Goal: Transaction & Acquisition: Book appointment/travel/reservation

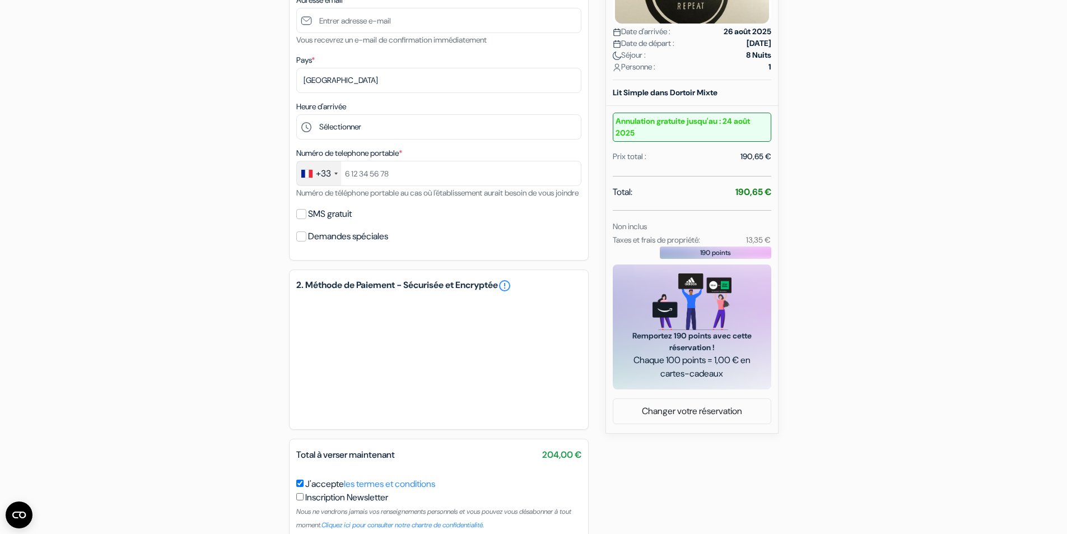
scroll to position [336, 0]
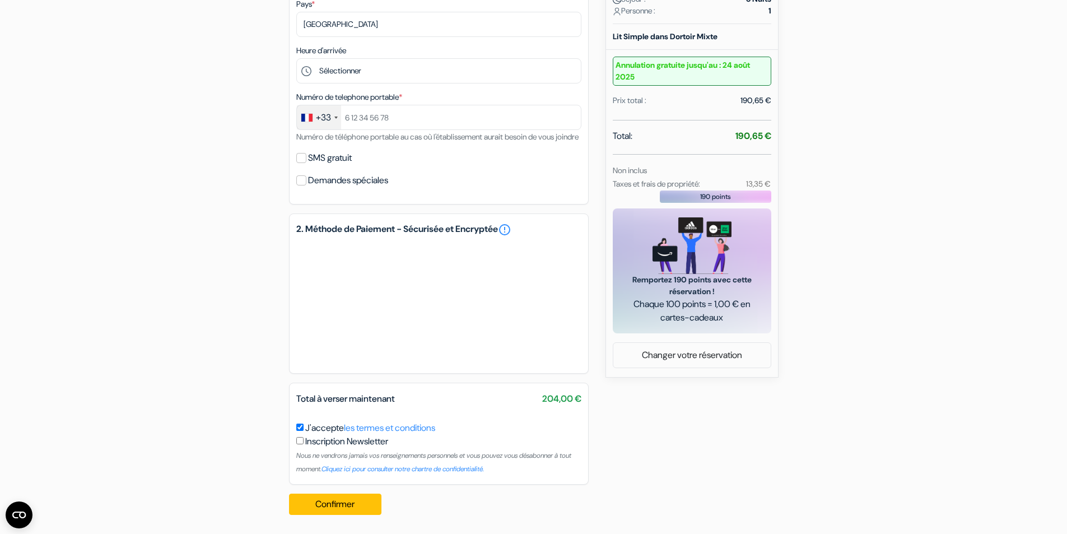
click at [337, 188] on label "Demandes spéciales" at bounding box center [348, 181] width 80 height 16
click at [306, 185] on input "Demandes spéciales" at bounding box center [301, 180] width 10 height 10
checkbox input "true"
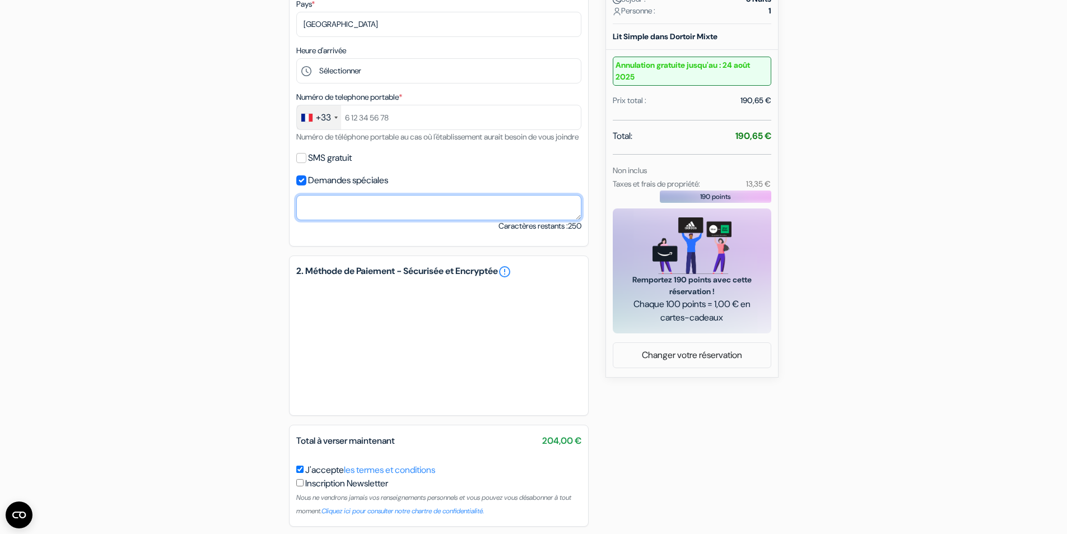
click at [324, 220] on textarea at bounding box center [438, 207] width 285 height 25
paste textarea "Llego al aeropuerto a las 19:25 el martes por la noche. Recogeré mi coche de al…"
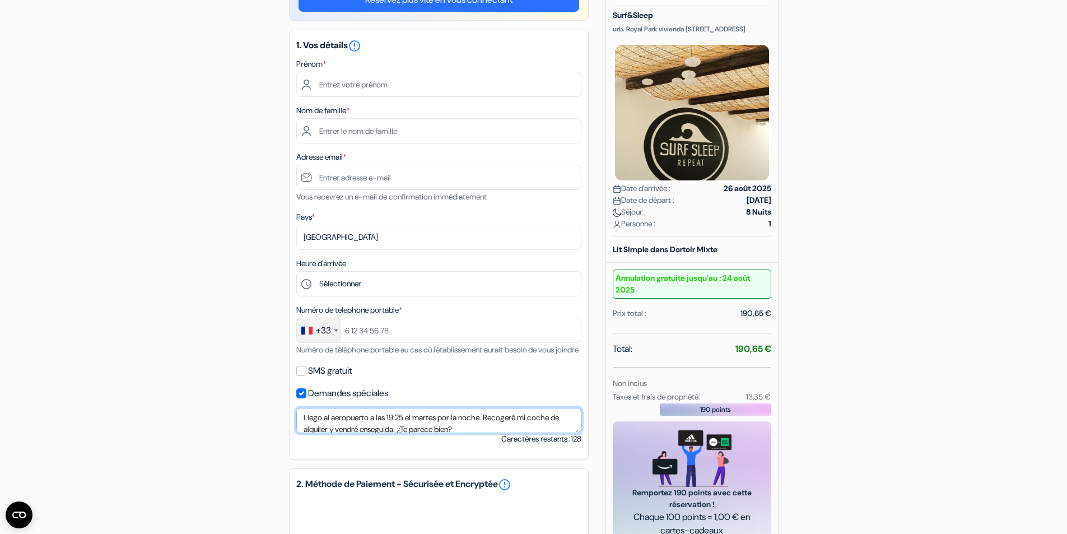
scroll to position [112, 0]
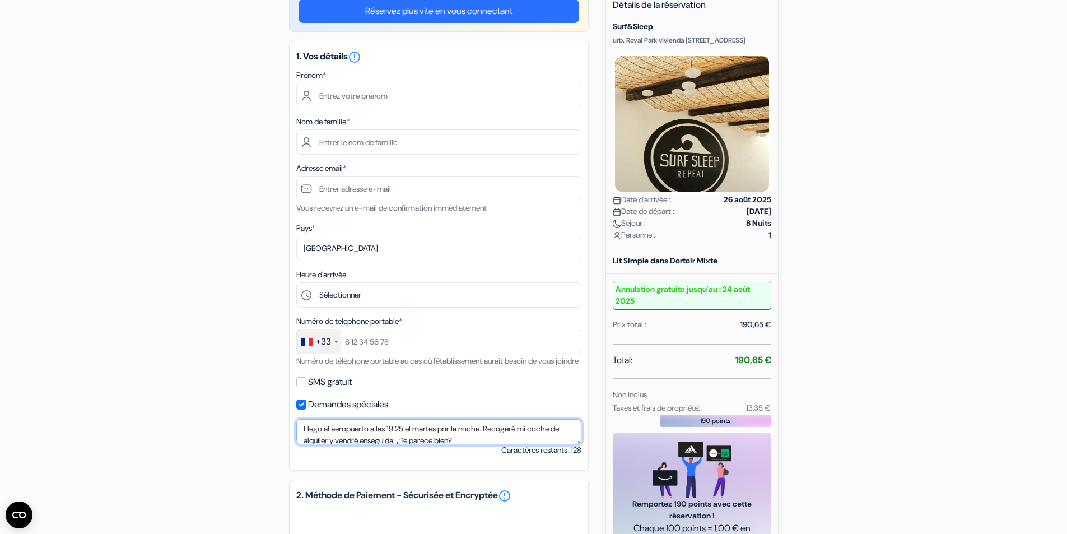
type textarea "Llego al aeropuerto a las 19:25 el martes por la noche. Recogeré mi coche de al…"
drag, startPoint x: 343, startPoint y: 114, endPoint x: 358, endPoint y: 100, distance: 20.6
click at [344, 114] on div "1. Vos détails error_outline Prénom * Nom de famille * Adresse email * Vous rec…" at bounding box center [439, 256] width 300 height 430
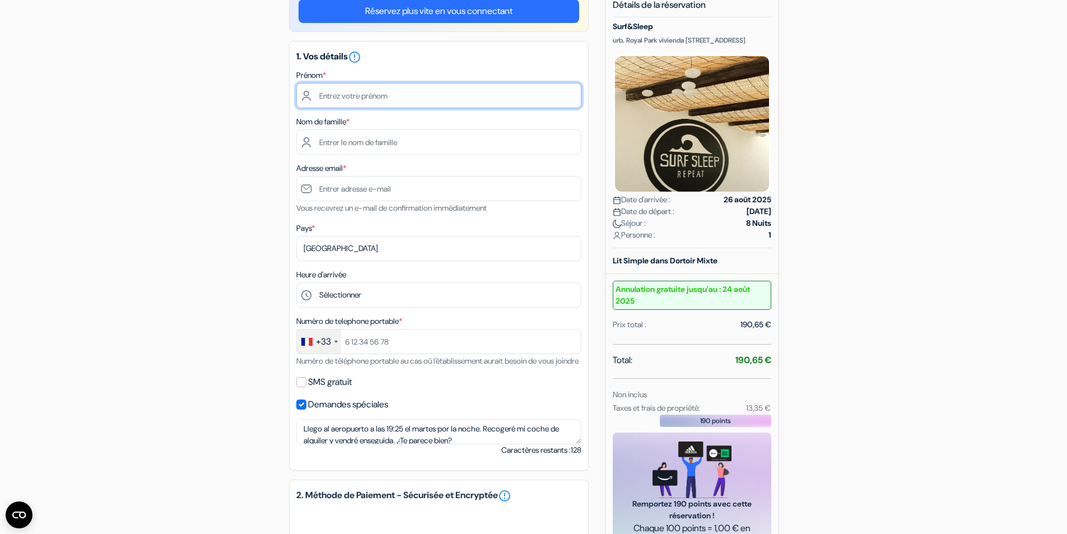
click at [358, 98] on input "text" at bounding box center [438, 95] width 285 height 25
type input "Matthieu"
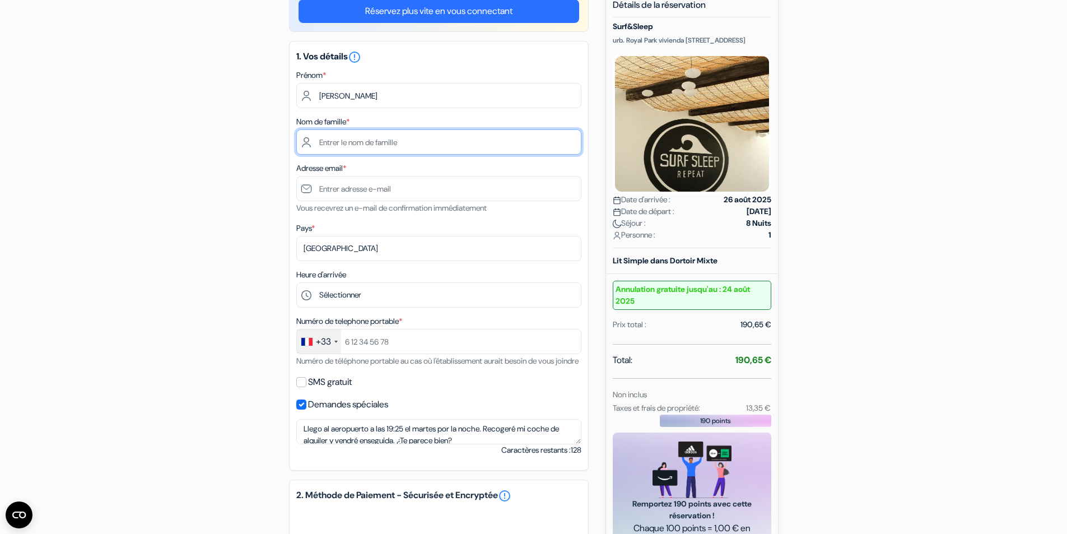
click at [356, 140] on input "text" at bounding box center [438, 141] width 285 height 25
type input "Lopez"
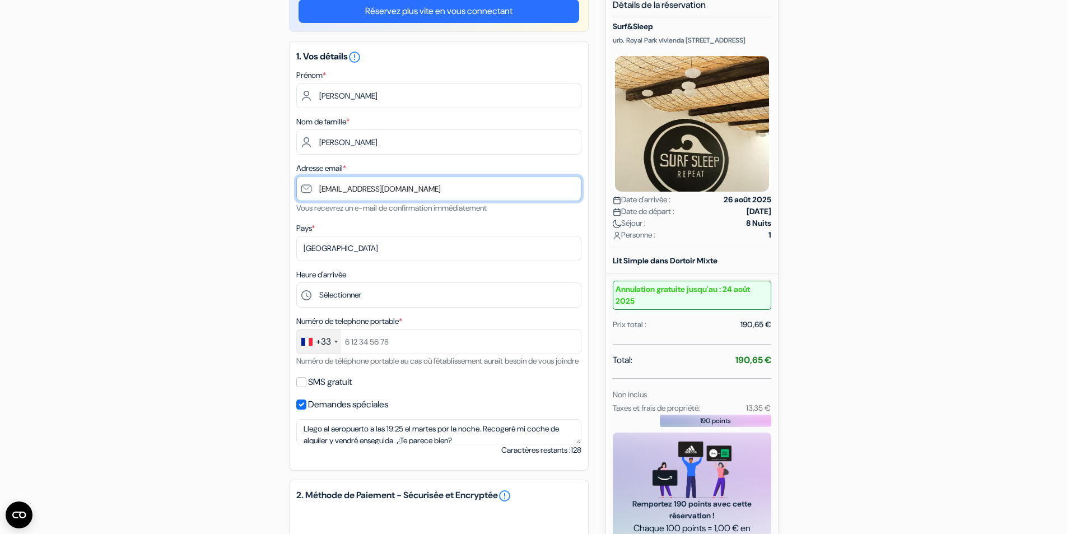
type input "[EMAIL_ADDRESS][DOMAIN_NAME]"
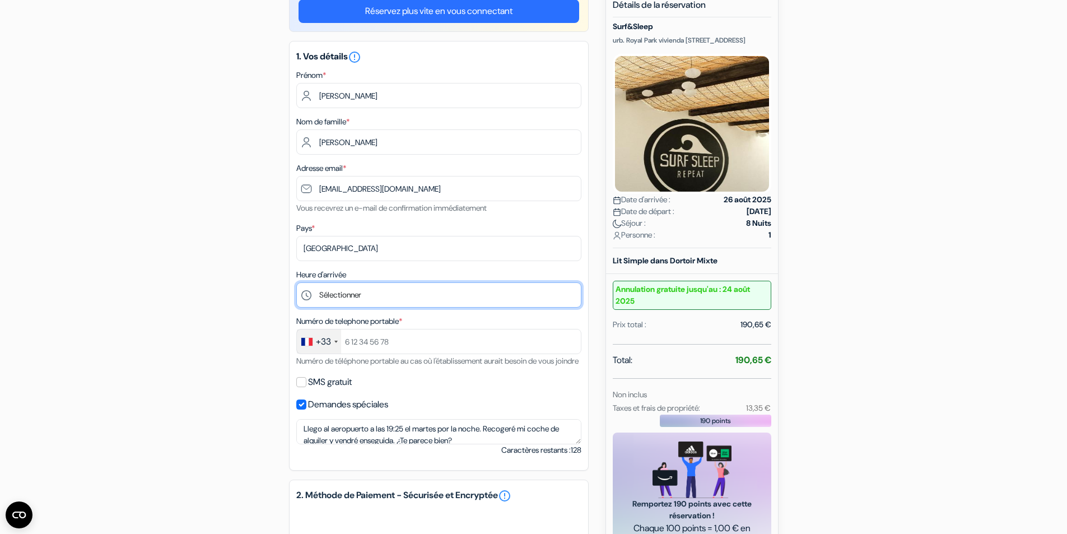
click at [332, 294] on select "Sélectionner 15:00 16:00 17:00 18:00 19:00 20:00" at bounding box center [438, 294] width 285 height 25
select select "20"
click at [296, 282] on select "Sélectionner 15:00 16:00 17:00 18:00 19:00 20:00" at bounding box center [438, 294] width 285 height 25
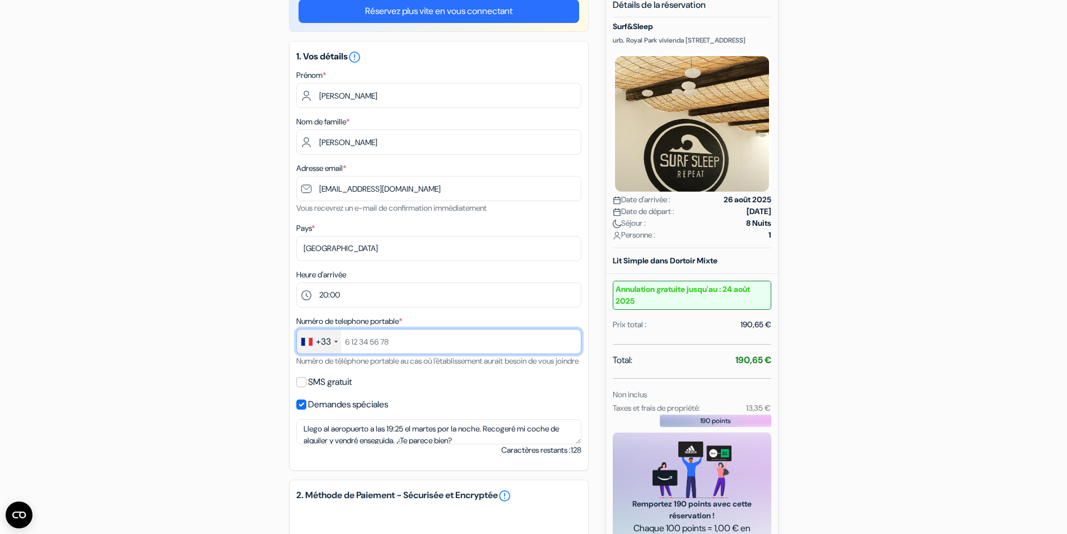
click at [374, 338] on input "text" at bounding box center [438, 341] width 285 height 25
type input "622275905"
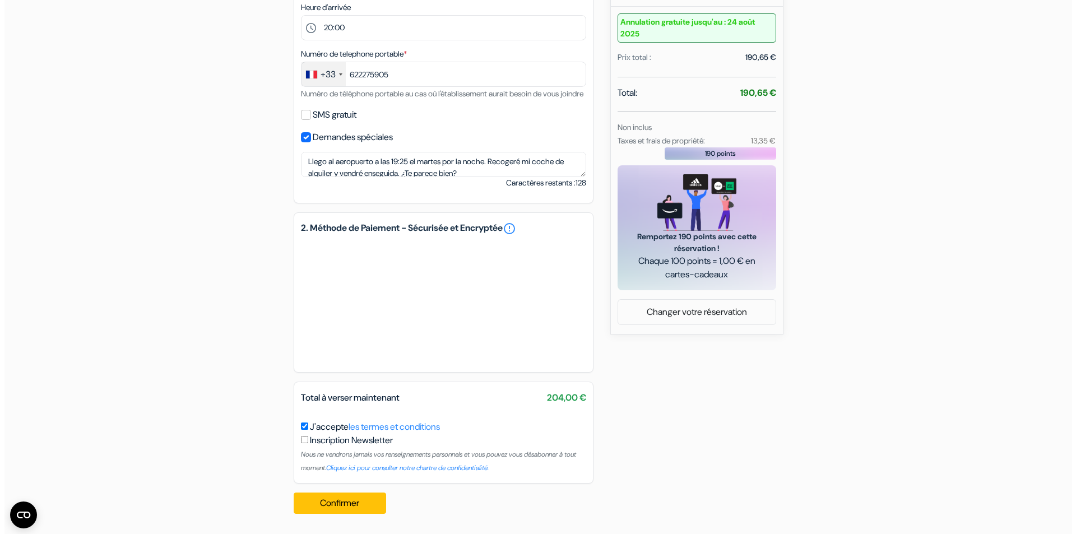
scroll to position [393, 0]
click at [356, 508] on button "Confirmer Loading..." at bounding box center [335, 503] width 93 height 21
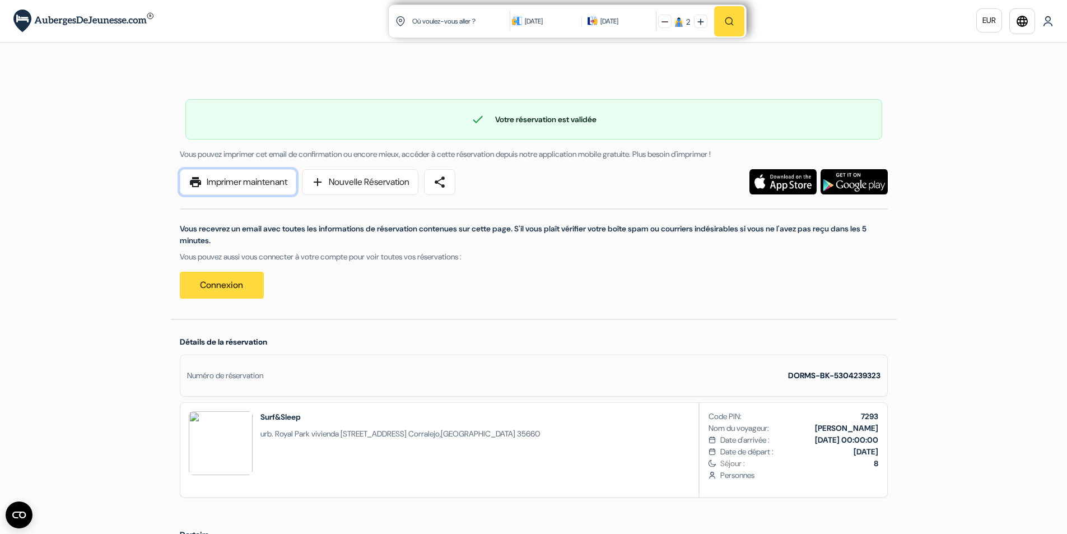
click at [275, 182] on link "print Imprimer maintenant" at bounding box center [238, 182] width 117 height 26
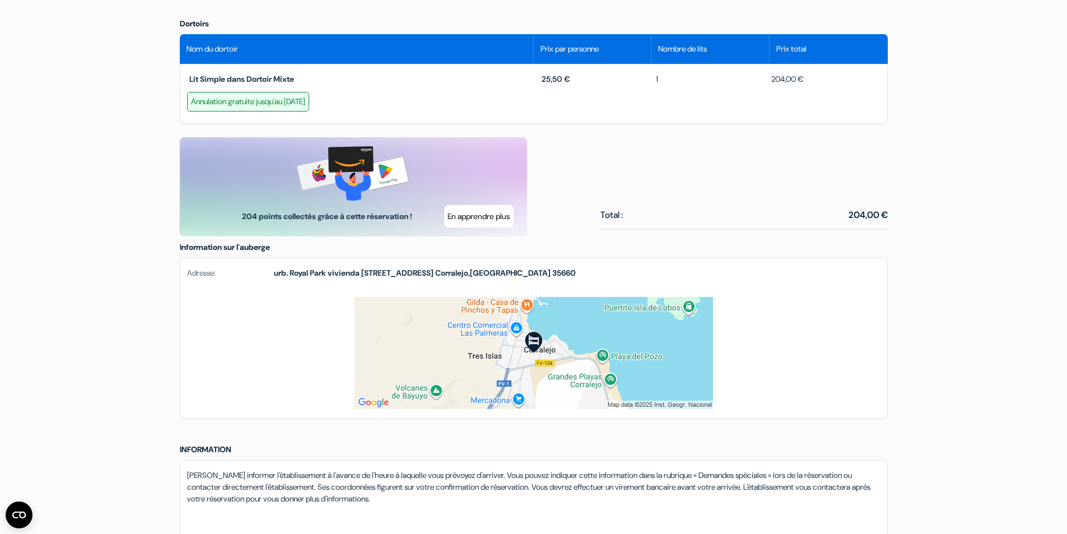
scroll to position [504, 0]
